Goal: Task Accomplishment & Management: Use online tool/utility

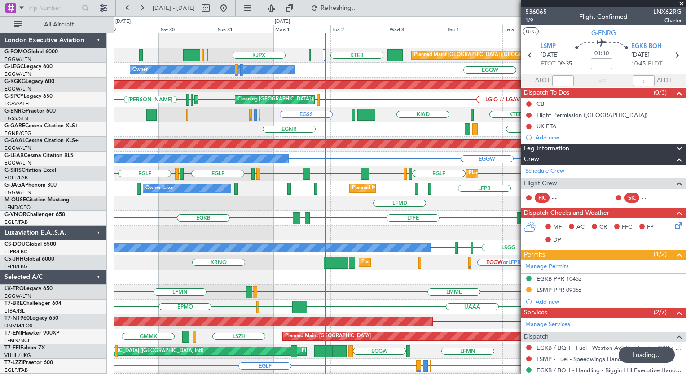
scroll to position [25, 0]
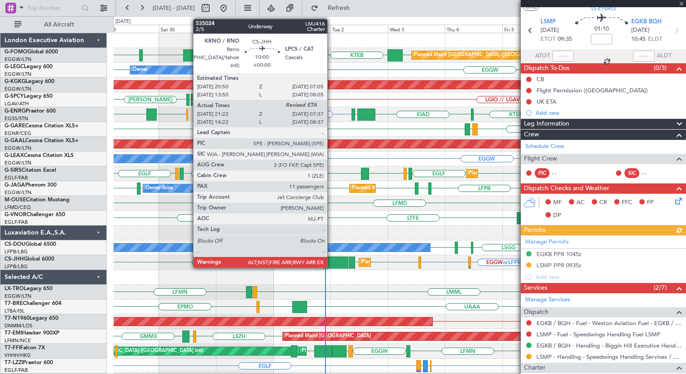
click at [331, 267] on div at bounding box center [335, 263] width 25 height 12
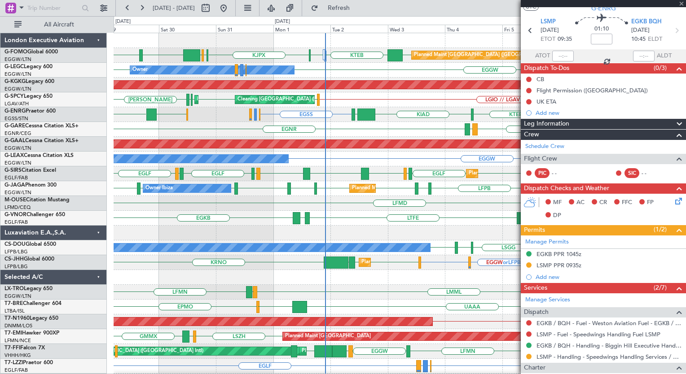
type input "21:32"
type input "11"
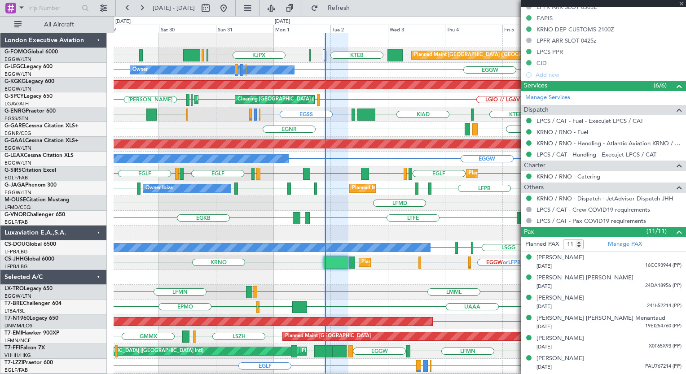
scroll to position [431, 0]
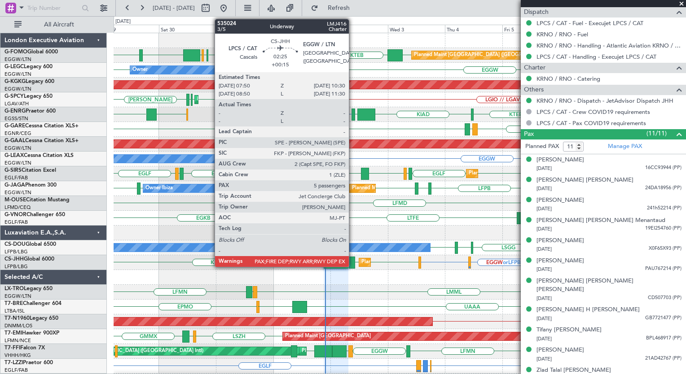
click at [353, 263] on div at bounding box center [352, 263] width 7 height 12
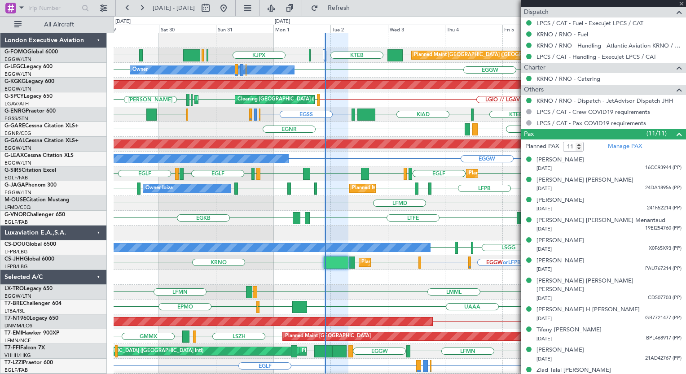
type input "+00:15"
type input "5"
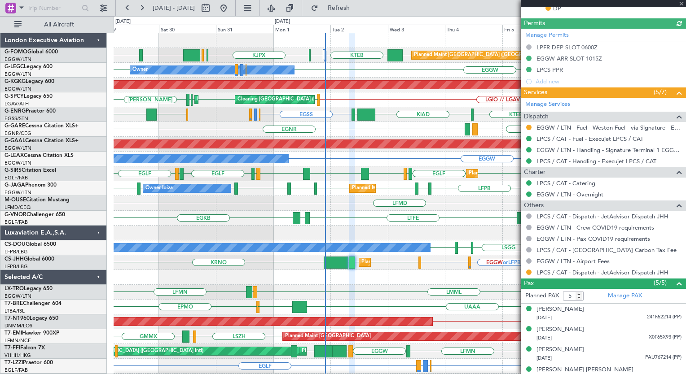
scroll to position [298, 0]
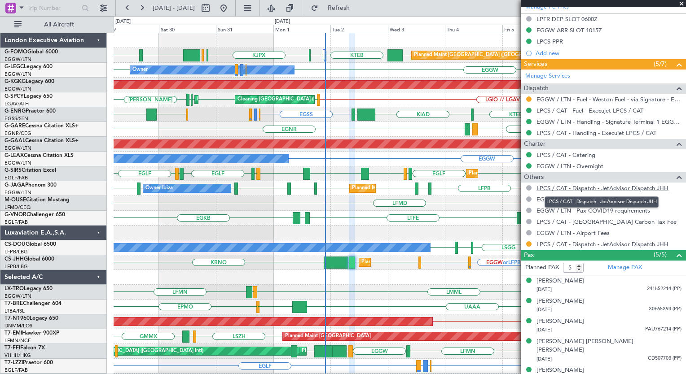
click at [584, 187] on link "LPCS / CAT - Dispatch - JetAdvisor Dispatch JHH" at bounding box center [602, 188] width 132 height 8
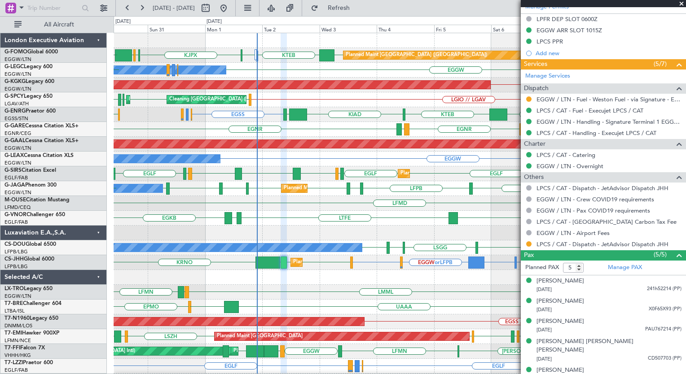
click at [287, 197] on div "EGGW KTEB KBED KJFK [DEMOGRAPHIC_DATA] KBED KFOK EGGW EGGW Planned Maint [GEOGR…" at bounding box center [400, 218] width 572 height 370
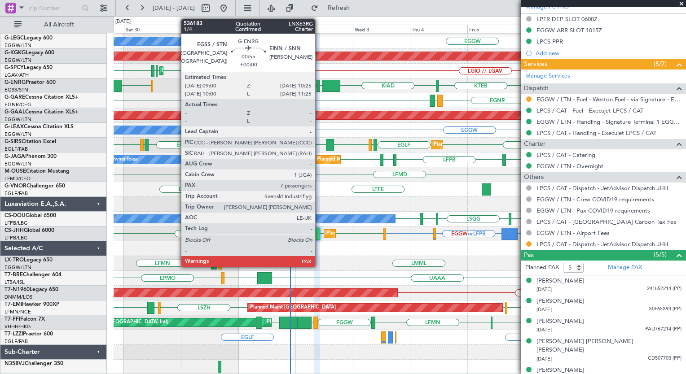
click at [319, 84] on div at bounding box center [318, 86] width 4 height 12
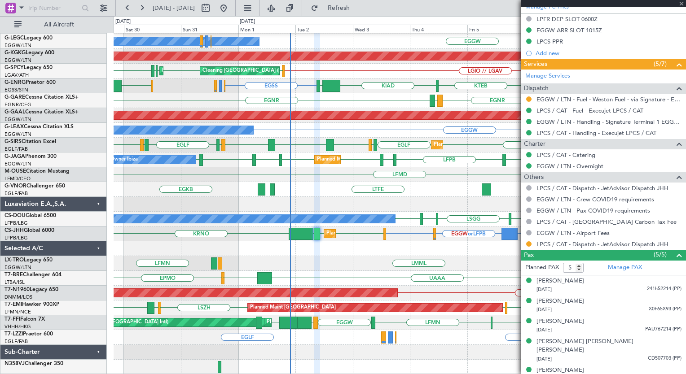
type input "7"
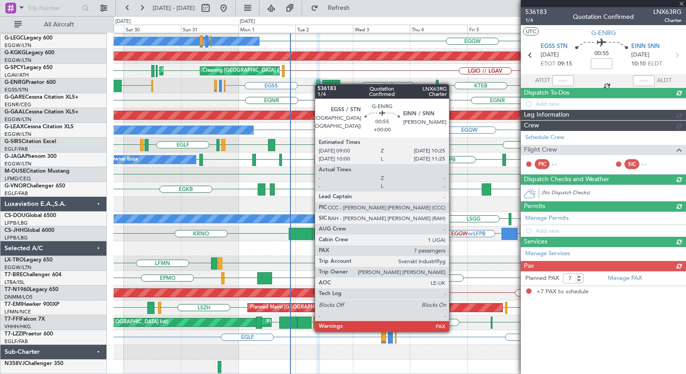
scroll to position [0, 0]
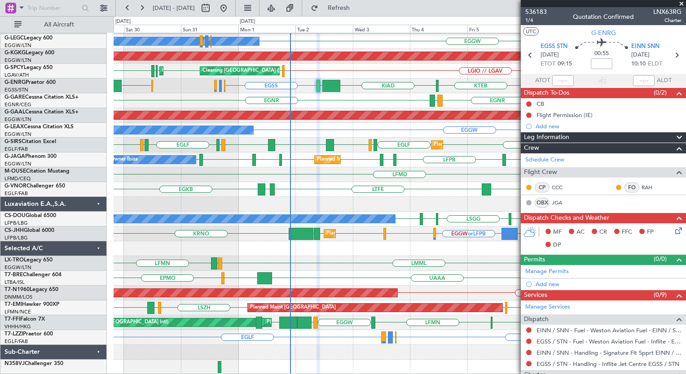
click at [341, 87] on div "EGSS KIAD EINN [GEOGRAPHIC_DATA] [GEOGRAPHIC_DATA] EGAC [GEOGRAPHIC_DATA] [GEOG…" at bounding box center [400, 86] width 572 height 15
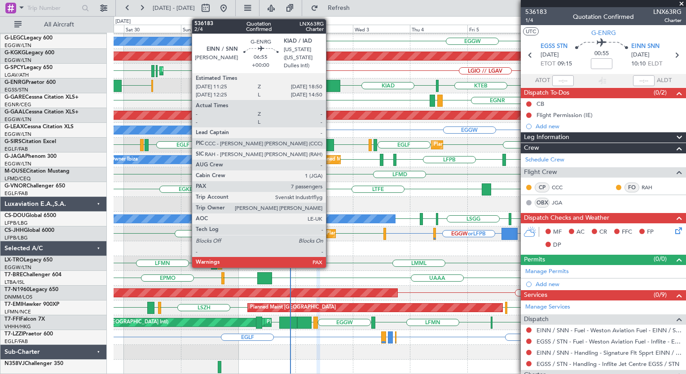
click at [330, 85] on div at bounding box center [331, 86] width 18 height 12
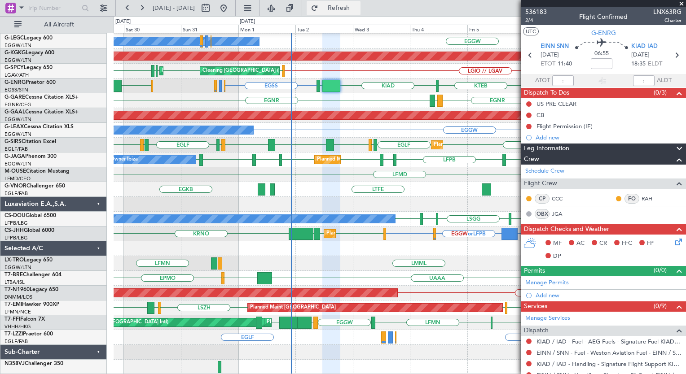
click at [356, 9] on span "Refresh" at bounding box center [339, 8] width 38 height 6
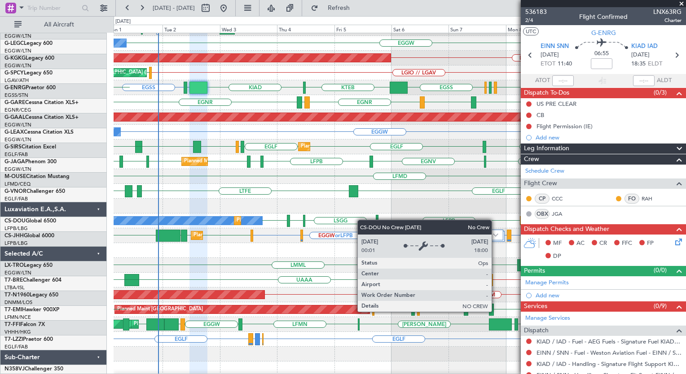
click at [236, 224] on div "Planned Maint [GEOGRAPHIC_DATA] ([GEOGRAPHIC_DATA])" at bounding box center [306, 220] width 141 height 13
